Goal: Complete application form

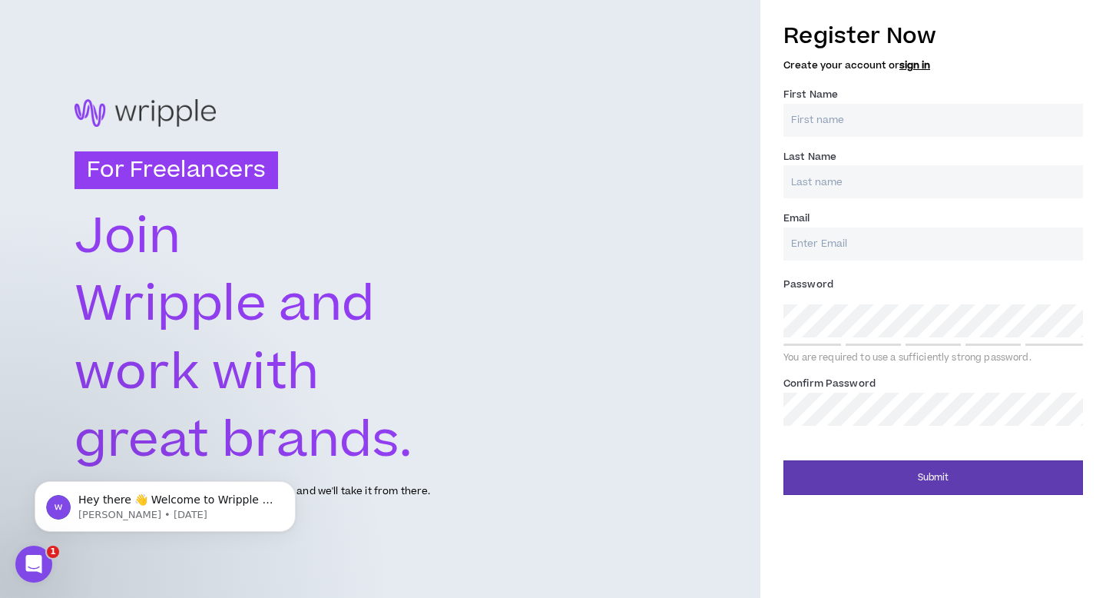
click at [831, 112] on input "First Name *" at bounding box center [933, 120] width 300 height 33
type input "Amara"
type input "[PERSON_NAME]"
click at [845, 230] on input "Email *" at bounding box center [933, 243] width 300 height 33
type input "[EMAIL_ADDRESS][DOMAIN_NAME]"
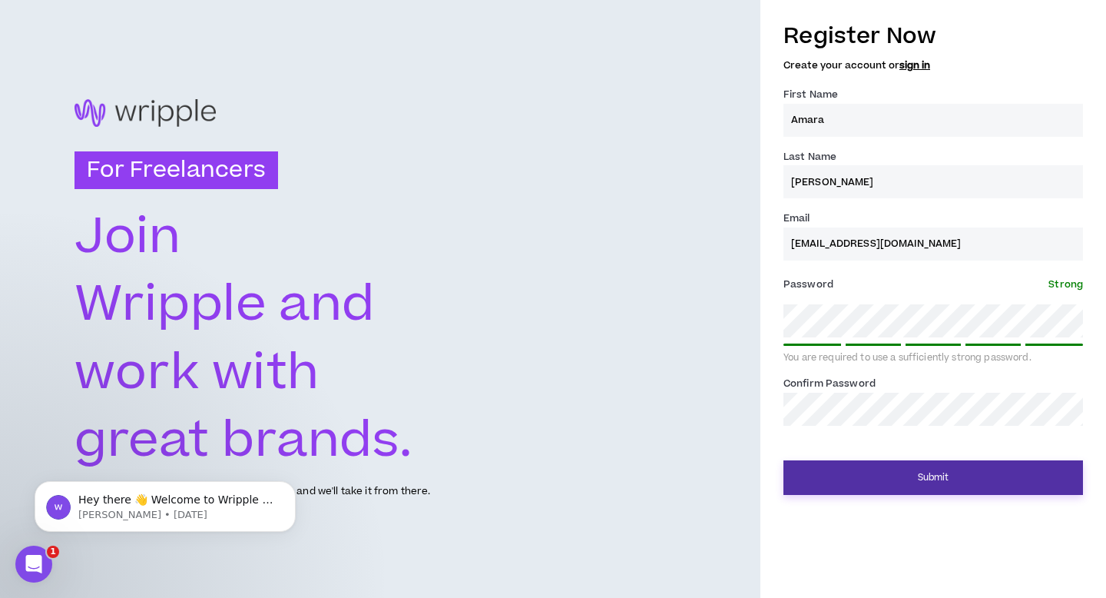
click at [909, 471] on button "Submit" at bounding box center [933, 477] width 300 height 35
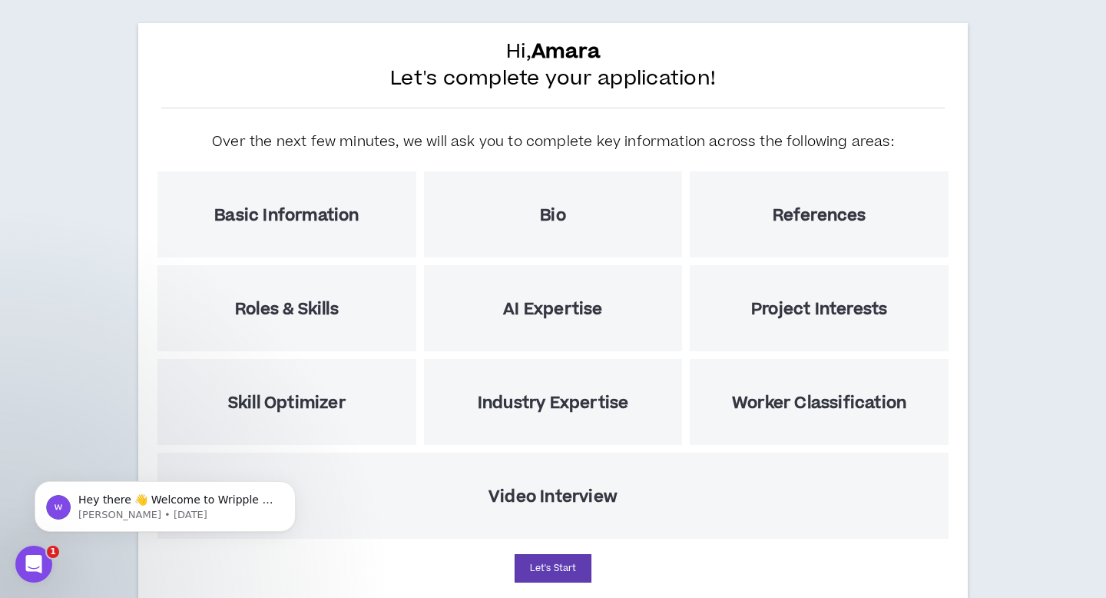
scroll to position [75, 0]
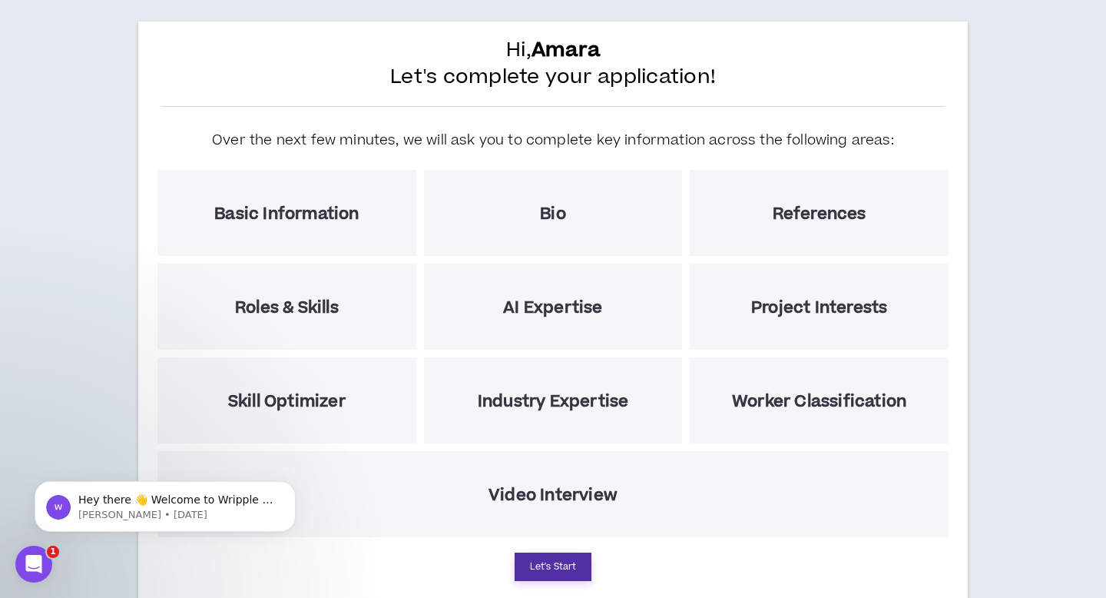
click at [552, 569] on button "Let's Start" at bounding box center [553, 566] width 77 height 28
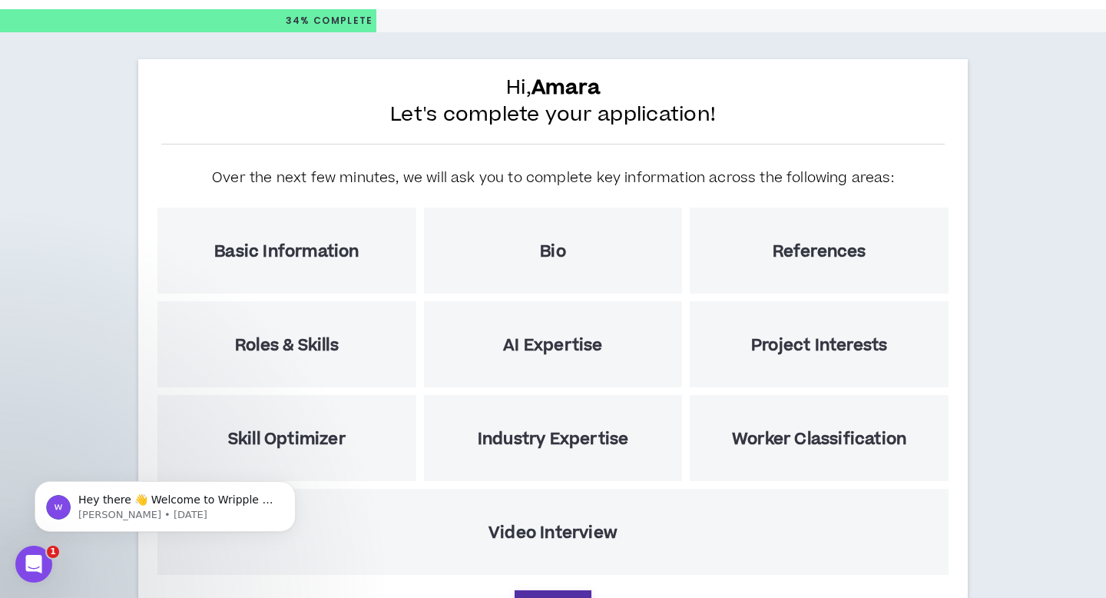
select select "US"
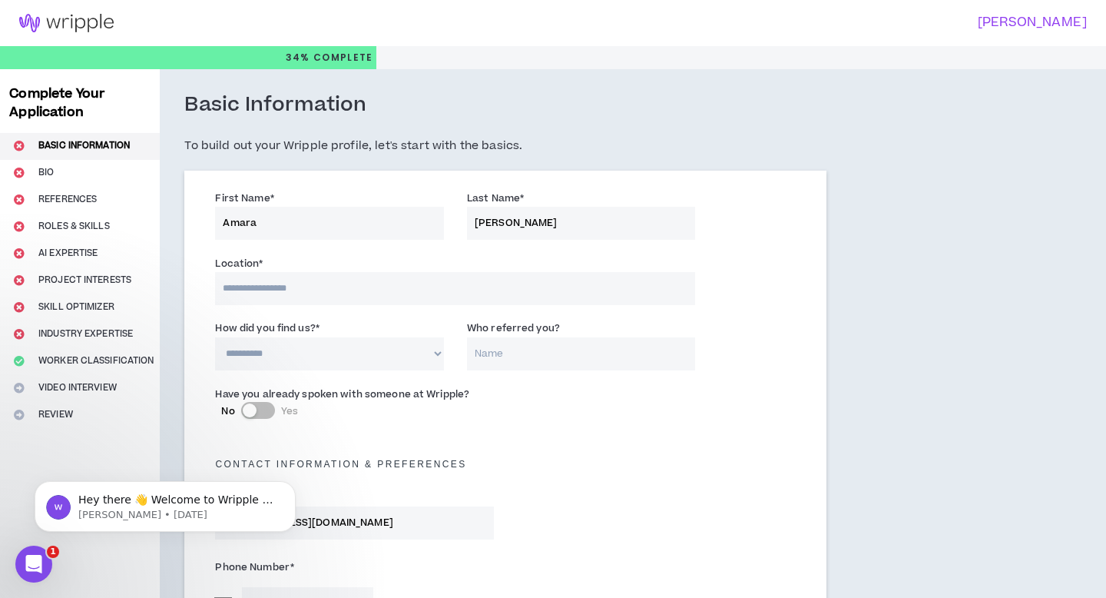
click at [326, 293] on input at bounding box center [455, 288] width 480 height 33
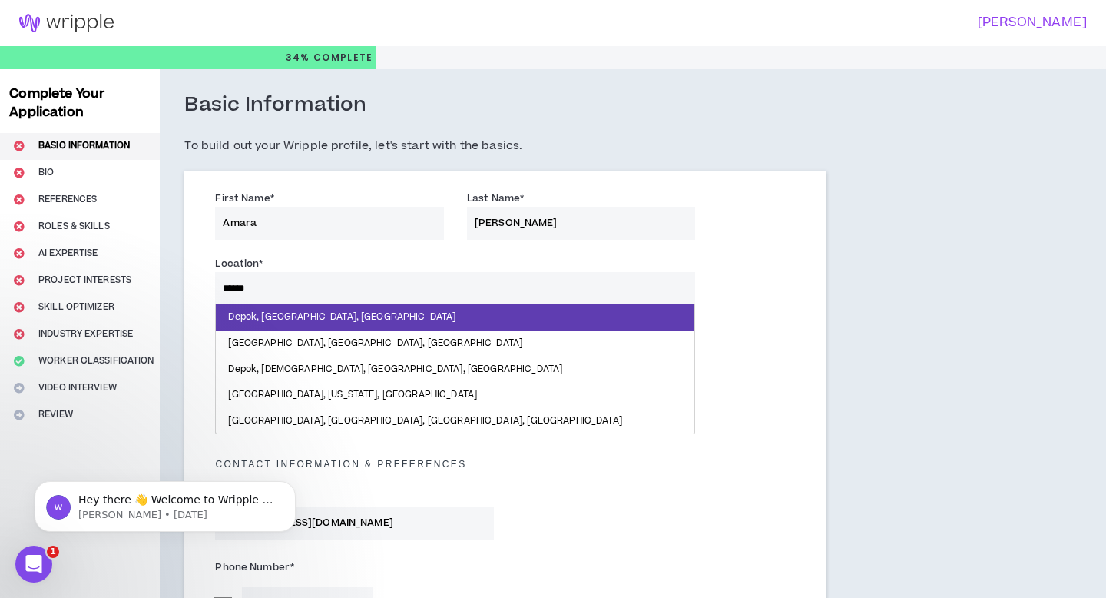
type input "*******"
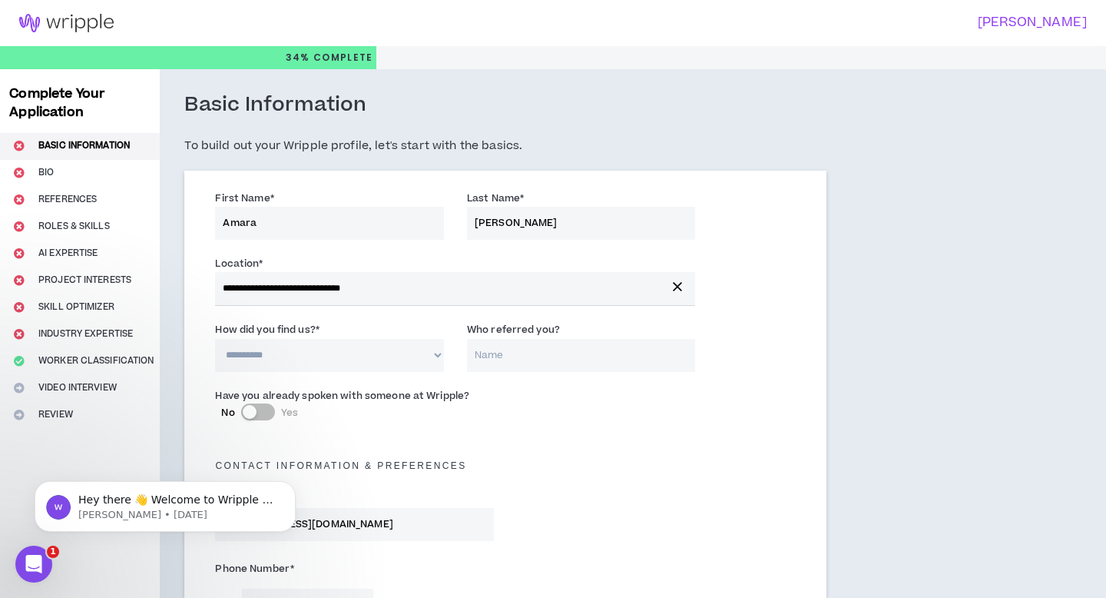
click at [349, 357] on select "**********" at bounding box center [329, 355] width 229 height 33
select select "*"
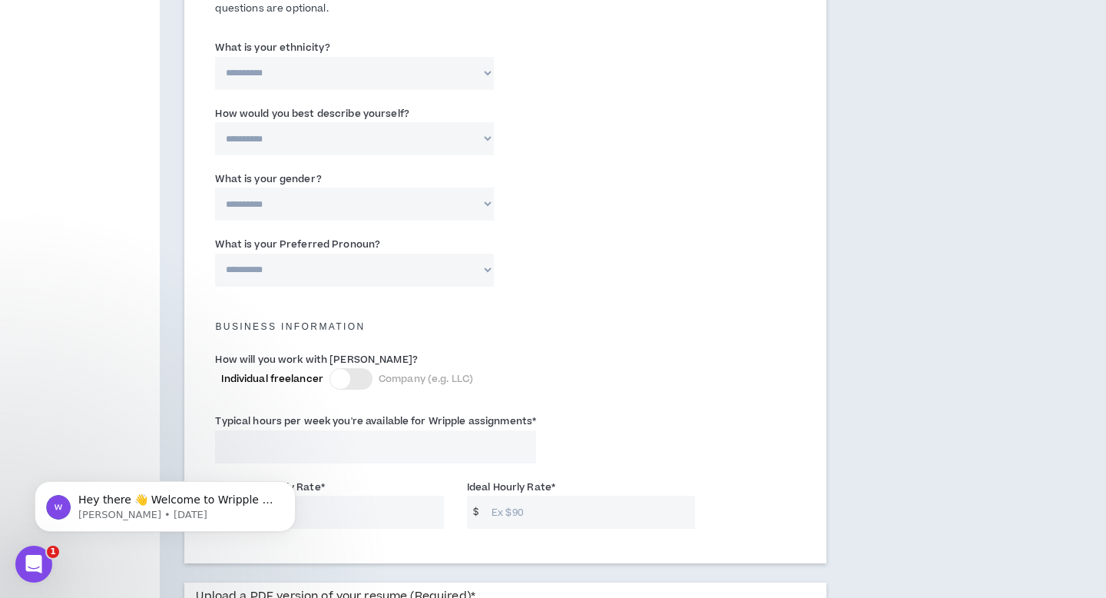
scroll to position [624, 0]
